Goal: Navigation & Orientation: Find specific page/section

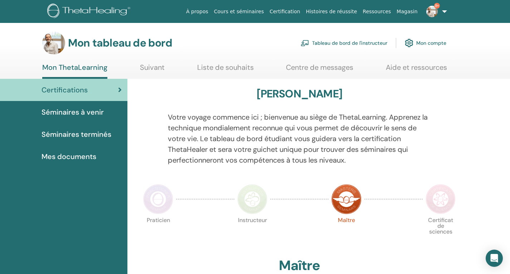
click at [80, 157] on font "Mes documents" at bounding box center [68, 156] width 55 height 9
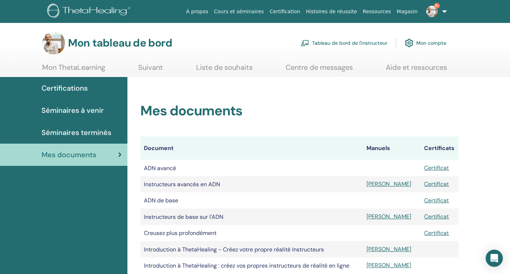
click at [426, 42] on font "Mon compte" at bounding box center [431, 43] width 30 height 6
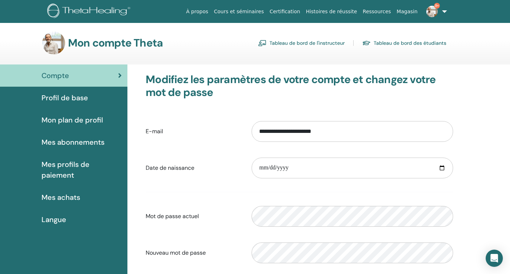
click at [64, 198] on font "Mes achats" at bounding box center [60, 196] width 39 height 9
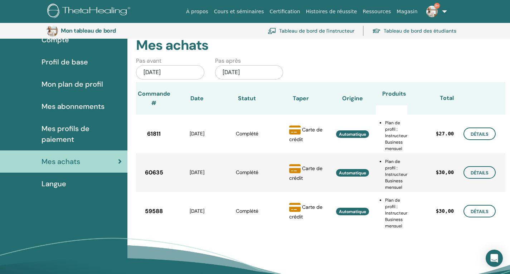
scroll to position [52, 0]
click at [161, 72] on font "17 juin 2025" at bounding box center [151, 72] width 17 height 8
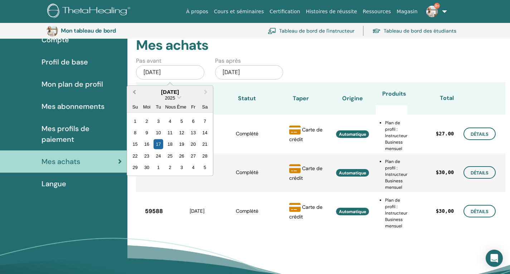
click at [134, 92] on span "Mois précédent" at bounding box center [134, 92] width 0 height 8
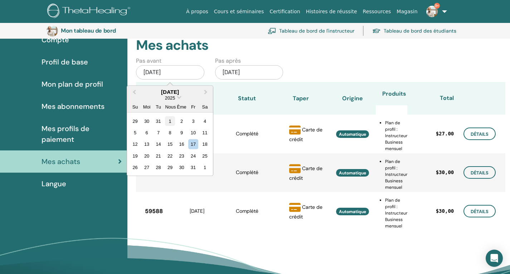
click at [171, 119] on div "1" at bounding box center [170, 121] width 10 height 10
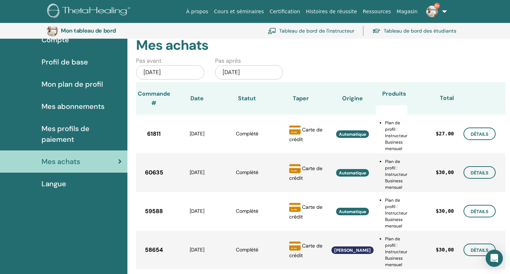
click at [161, 73] on font "1er janvier 2025" at bounding box center [151, 72] width 17 height 8
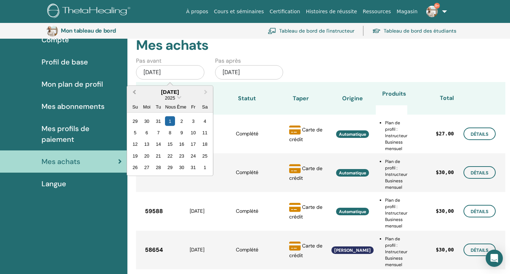
click at [138, 90] on button "Mois précédent" at bounding box center [133, 91] width 11 height 11
click at [135, 116] on div "1" at bounding box center [135, 121] width 10 height 10
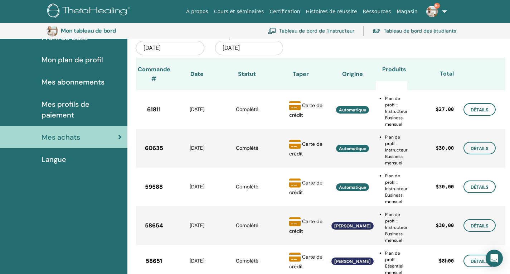
scroll to position [0, 0]
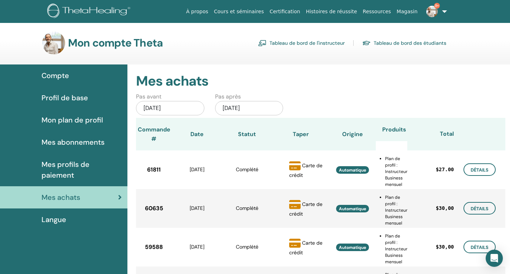
click at [94, 141] on font "Mes abonnements" at bounding box center [72, 141] width 63 height 9
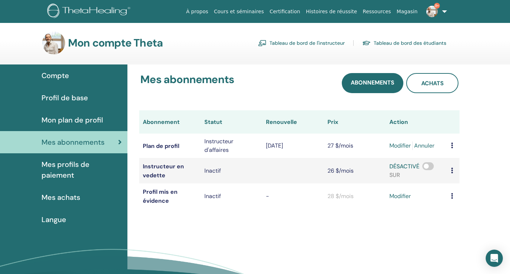
click at [61, 166] on font "Mes profils de paiement" at bounding box center [65, 170] width 48 height 20
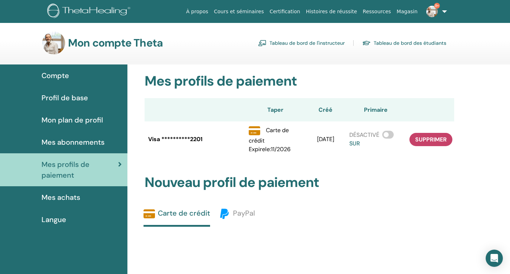
click at [74, 141] on font "Mes abonnements" at bounding box center [72, 141] width 63 height 9
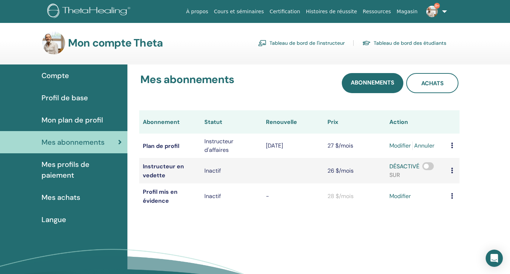
click at [61, 197] on font "Mes achats" at bounding box center [60, 196] width 39 height 9
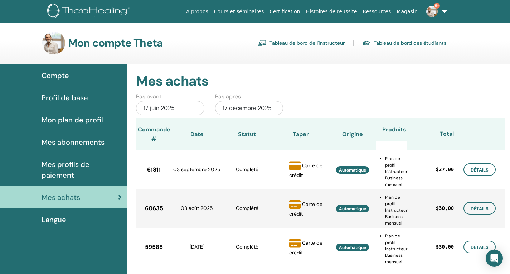
click at [63, 77] on font "Compte" at bounding box center [55, 75] width 28 height 9
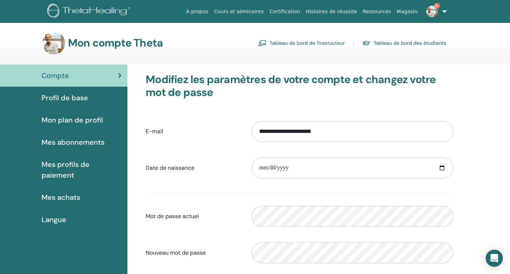
click at [443, 10] on link "9+" at bounding box center [434, 11] width 29 height 23
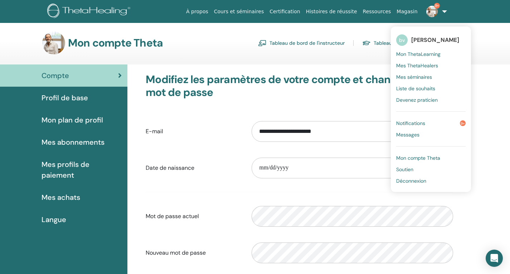
click at [341, 44] on font "Tableau de bord de l'instructeur" at bounding box center [306, 43] width 75 height 6
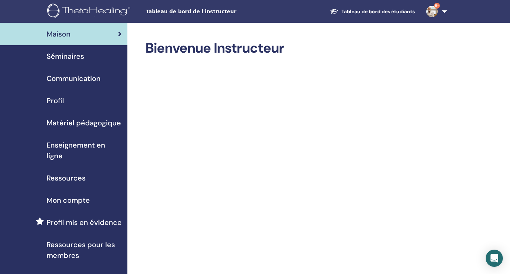
click at [364, 9] on font "Tableau de bord des étudiants" at bounding box center [377, 11] width 73 height 6
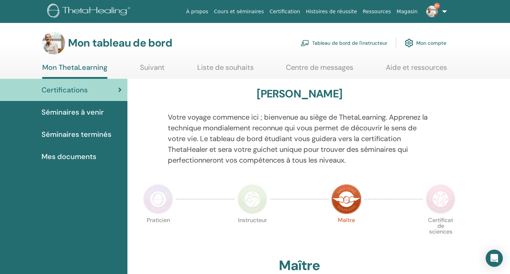
click at [75, 158] on font "Mes documents" at bounding box center [68, 156] width 55 height 9
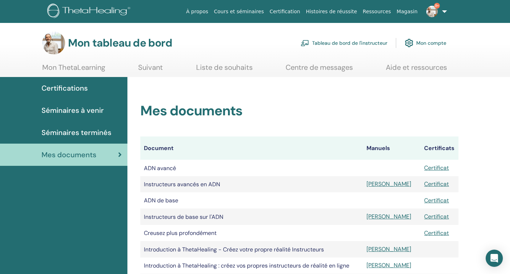
click at [426, 43] on font "Mon compte" at bounding box center [431, 43] width 30 height 6
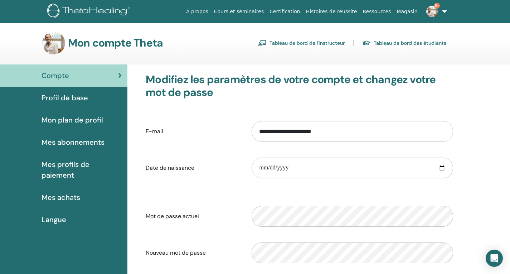
click at [72, 197] on font "Mes achats" at bounding box center [60, 196] width 39 height 9
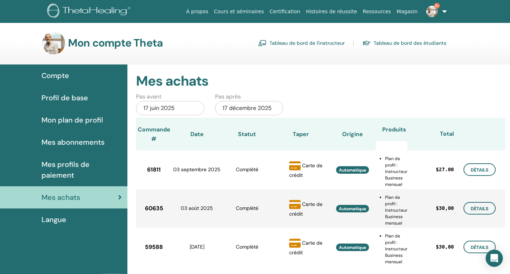
click at [306, 43] on font "Tableau de bord de l'instructeur" at bounding box center [306, 43] width 75 height 6
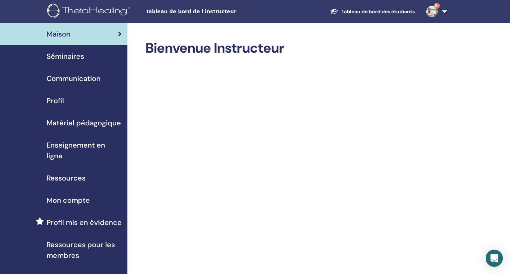
click at [60, 101] on font "Profil" at bounding box center [56, 100] width 18 height 9
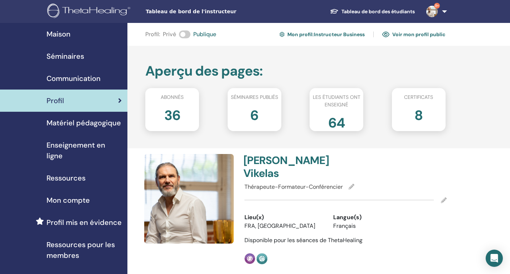
click at [444, 10] on link "9+" at bounding box center [434, 11] width 29 height 23
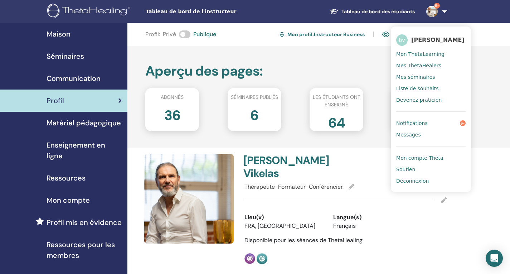
click at [407, 158] on font "Mon compte Theta" at bounding box center [419, 158] width 47 height 6
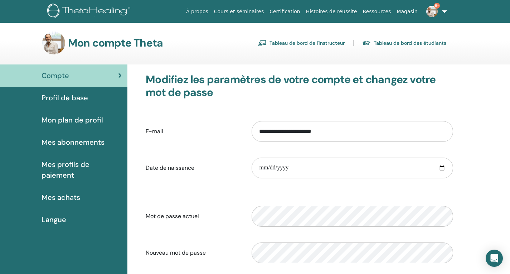
click at [70, 199] on font "Mes achats" at bounding box center [60, 196] width 39 height 9
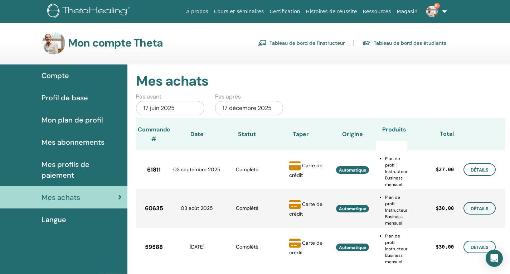
click at [445, 10] on link "9+" at bounding box center [434, 11] width 29 height 23
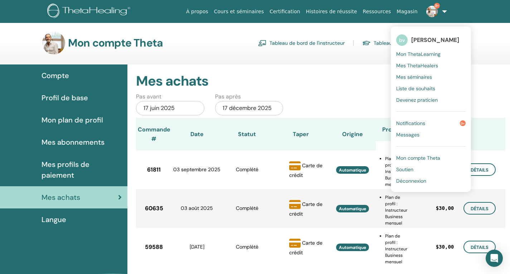
click at [407, 168] on font "Soutien" at bounding box center [404, 169] width 17 height 6
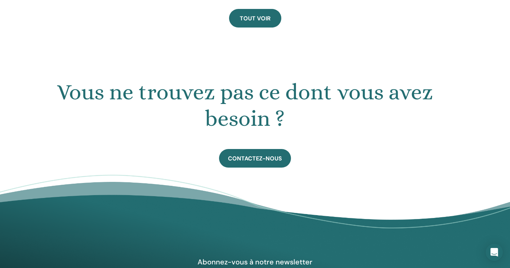
scroll to position [388, 0]
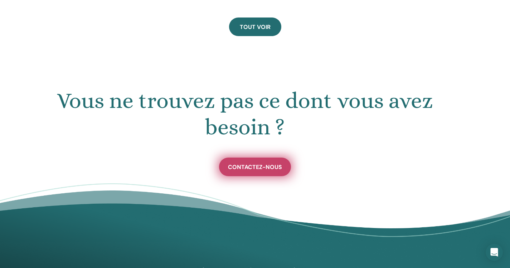
click at [259, 167] on font "Contactez-nous" at bounding box center [255, 167] width 54 height 8
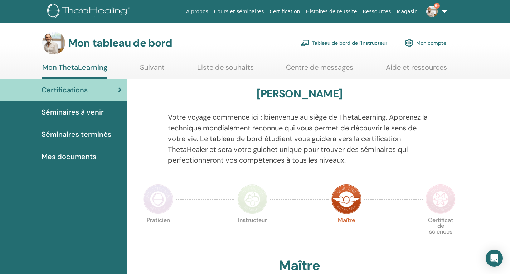
click at [365, 43] on font "Tableau de bord de l'instructeur" at bounding box center [349, 43] width 75 height 6
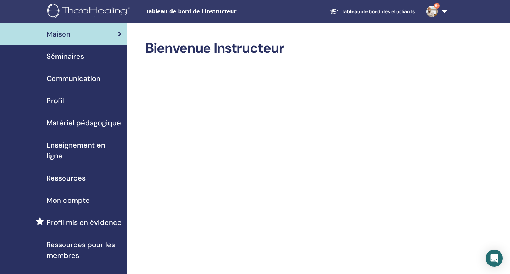
click at [60, 101] on font "Profil" at bounding box center [56, 100] width 18 height 9
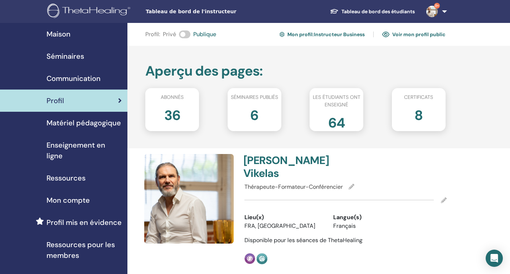
click at [82, 203] on font "Mon compte" at bounding box center [68, 199] width 43 height 9
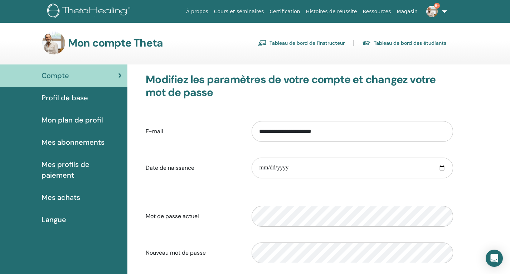
click at [388, 41] on font "Tableau de bord des étudiants" at bounding box center [409, 43] width 73 height 6
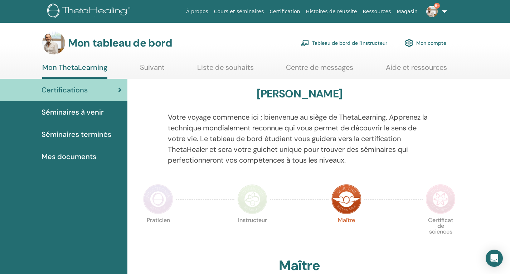
click at [77, 157] on font "Mes documents" at bounding box center [68, 156] width 55 height 9
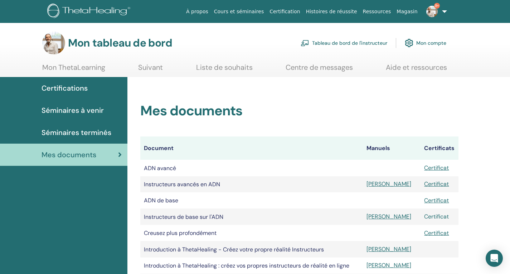
click at [424, 218] on font "Certificat" at bounding box center [436, 216] width 25 height 8
click at [427, 184] on font "Certificat" at bounding box center [436, 184] width 25 height 8
click at [338, 67] on font "Centre de messages" at bounding box center [318, 67] width 67 height 9
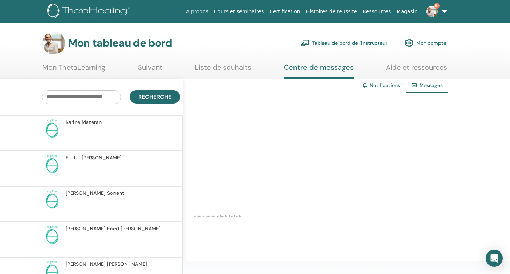
click at [338, 44] on font "Tableau de bord de l'instructeur" at bounding box center [349, 43] width 75 height 6
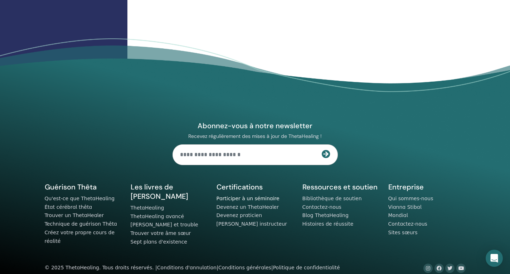
scroll to position [917, 0]
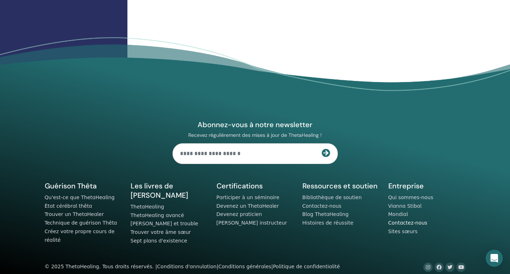
click at [400, 223] on font "Contactez-nous" at bounding box center [407, 223] width 39 height 6
